Goal: Find specific page/section

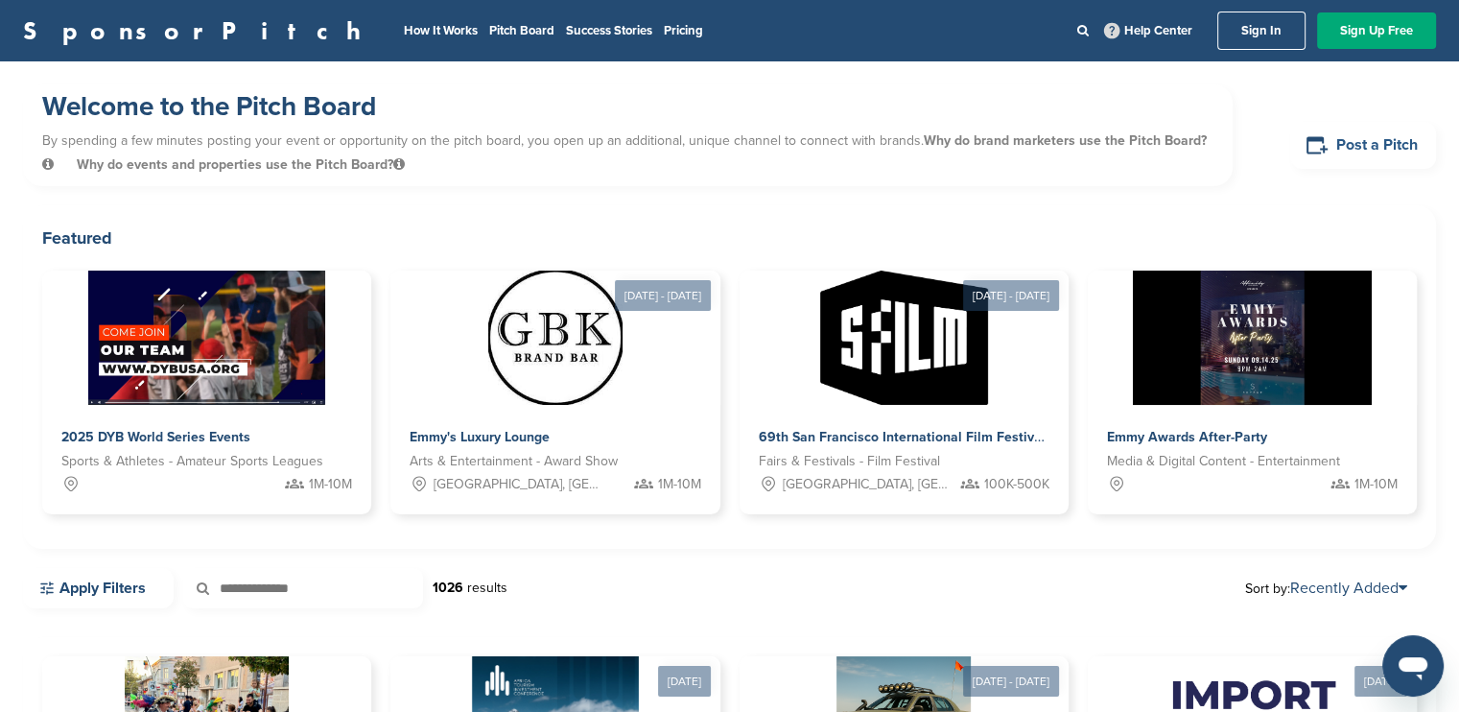
click at [1338, 143] on link "Post a Pitch" at bounding box center [1364, 145] width 146 height 47
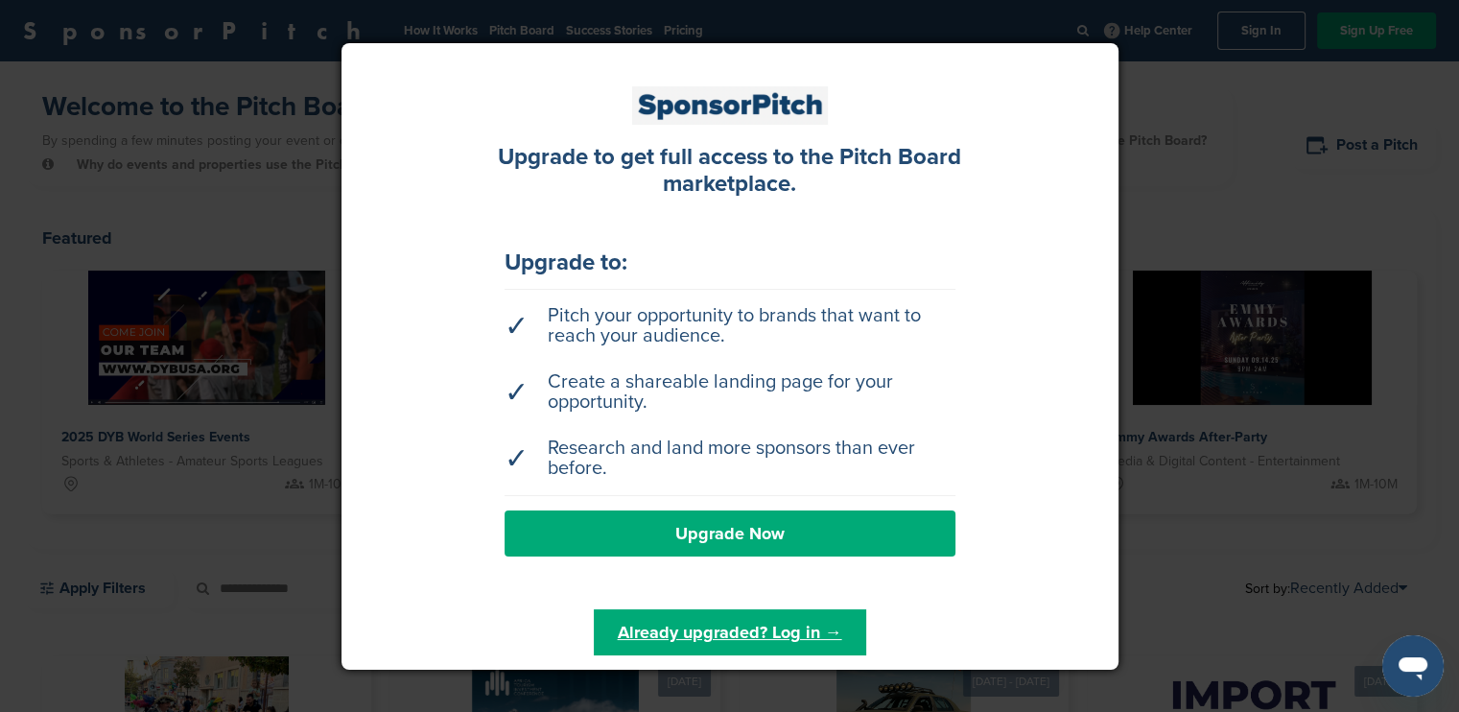
click at [1265, 161] on div at bounding box center [729, 356] width 1459 height 712
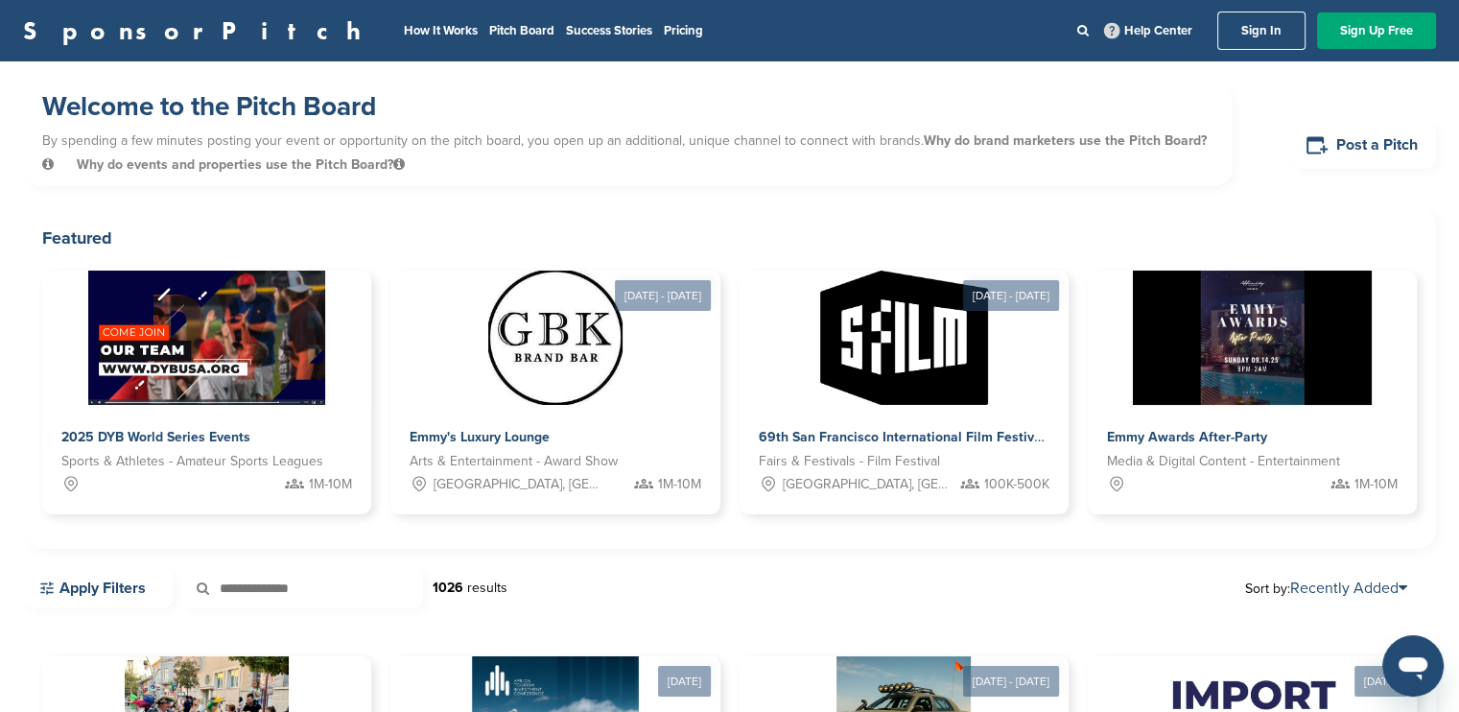
click at [261, 595] on input "text" at bounding box center [303, 588] width 240 height 40
click at [112, 603] on link "Apply Filters" at bounding box center [98, 588] width 151 height 40
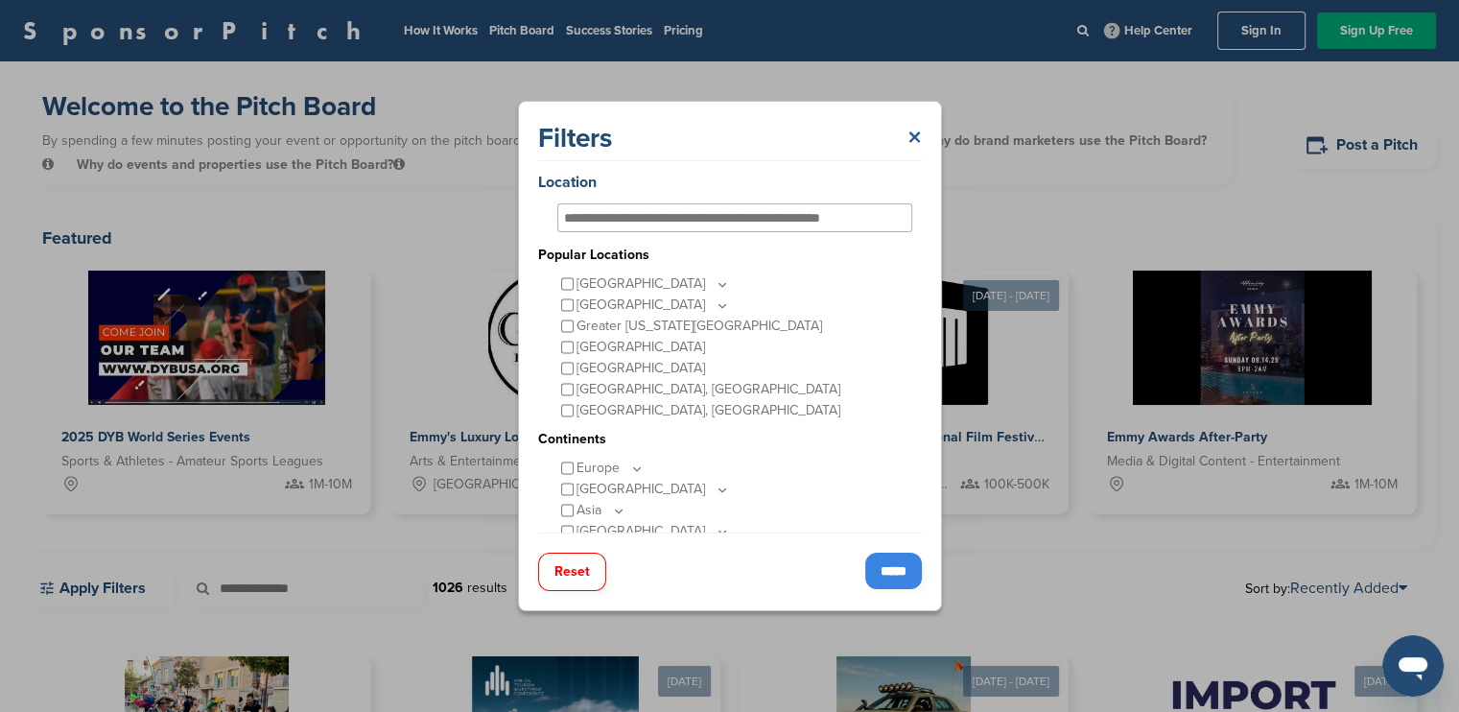
click at [914, 126] on link "×" at bounding box center [915, 138] width 14 height 35
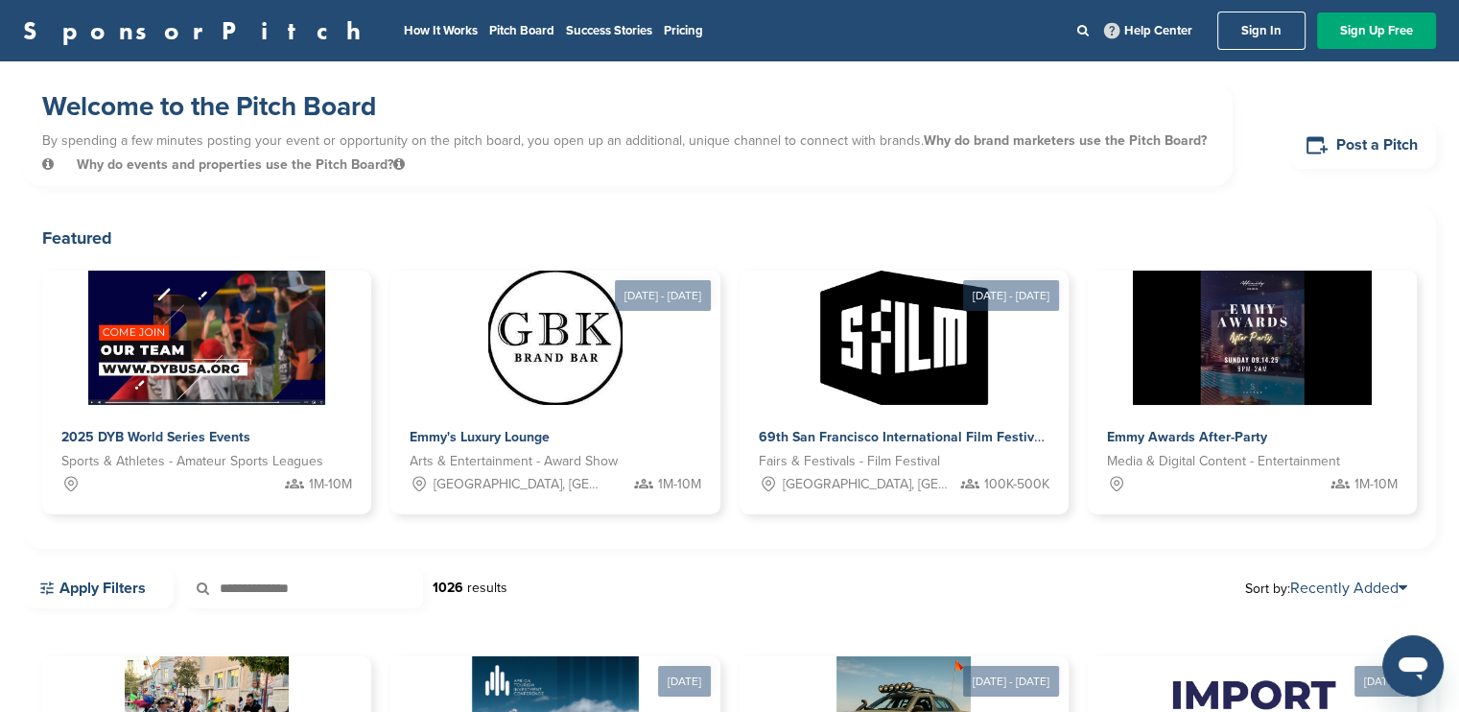
click at [139, 33] on link "SponsorPitch" at bounding box center [198, 30] width 350 height 25
click at [1329, 146] on link "Post a Pitch" at bounding box center [1364, 145] width 146 height 47
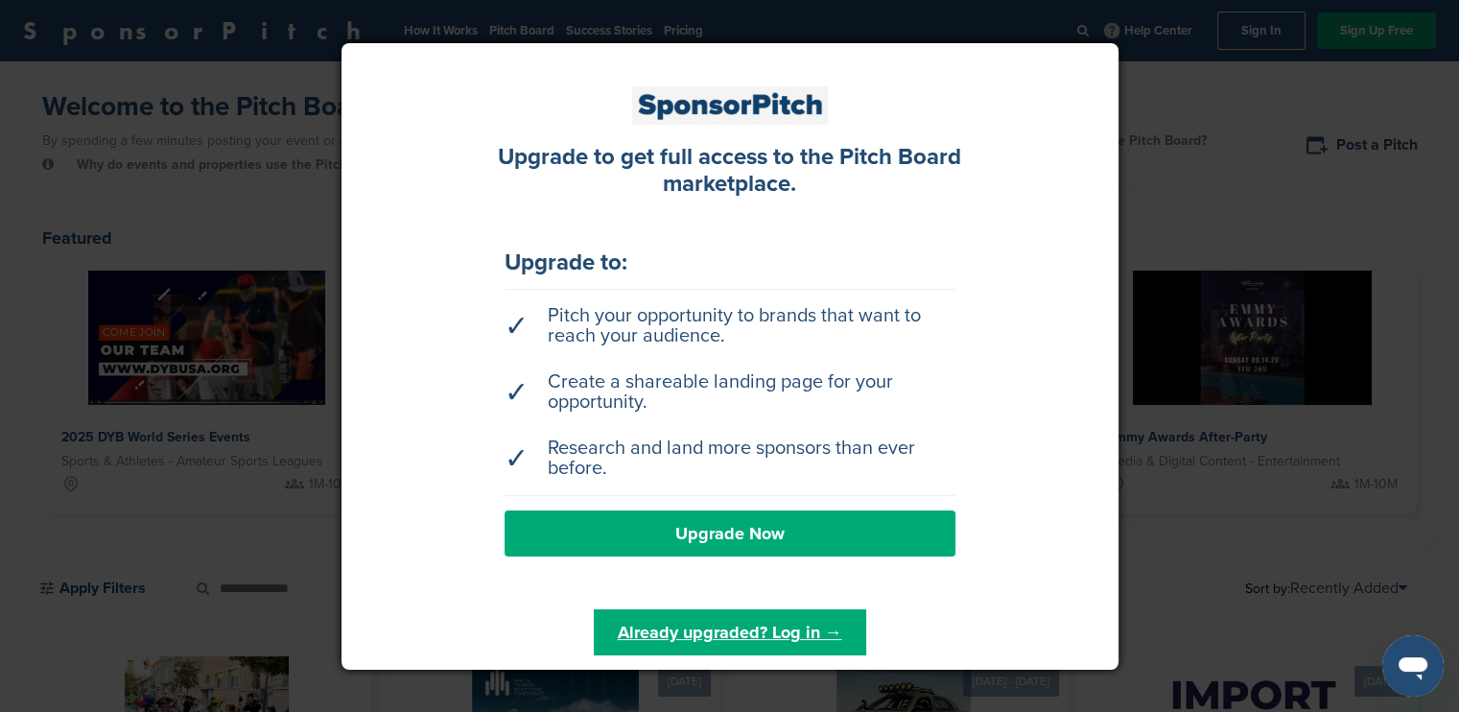
click at [1282, 249] on div at bounding box center [729, 356] width 1459 height 712
